Goal: Task Accomplishment & Management: Manage account settings

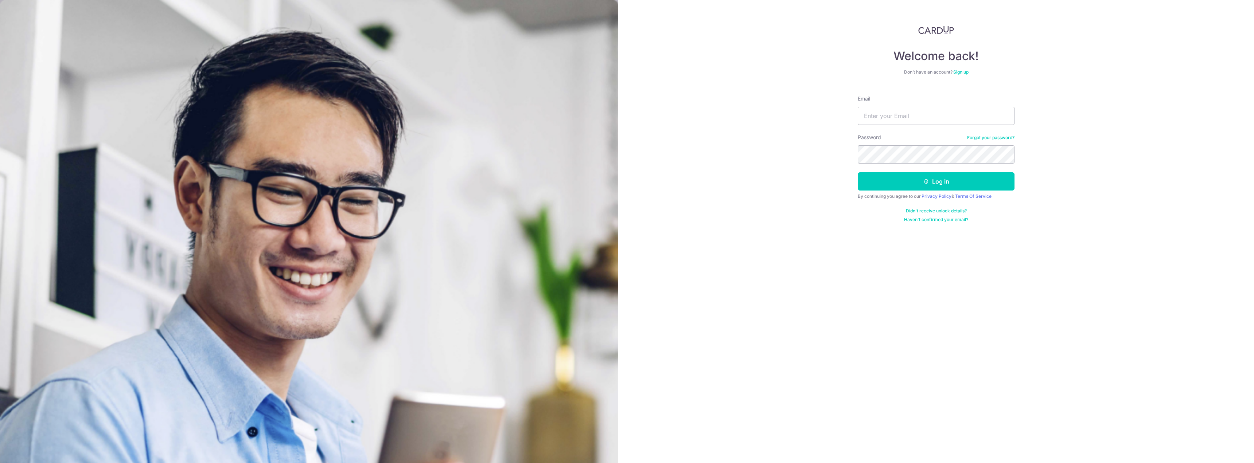
type input "[EMAIL_ADDRESS][DOMAIN_NAME]"
click at [926, 188] on button "Log in" at bounding box center [935, 181] width 157 height 18
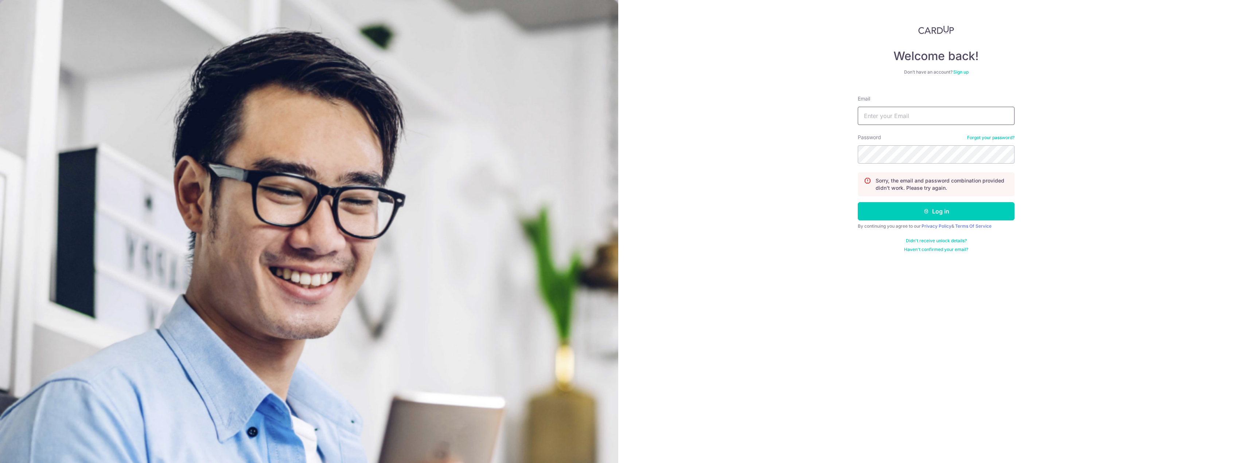
click at [896, 110] on input "Email" at bounding box center [935, 116] width 157 height 18
type input "R"
type input "[EMAIL_ADDRESS][DOMAIN_NAME]"
click at [857, 202] on button "Log in" at bounding box center [935, 211] width 157 height 18
